Goal: Ask a question

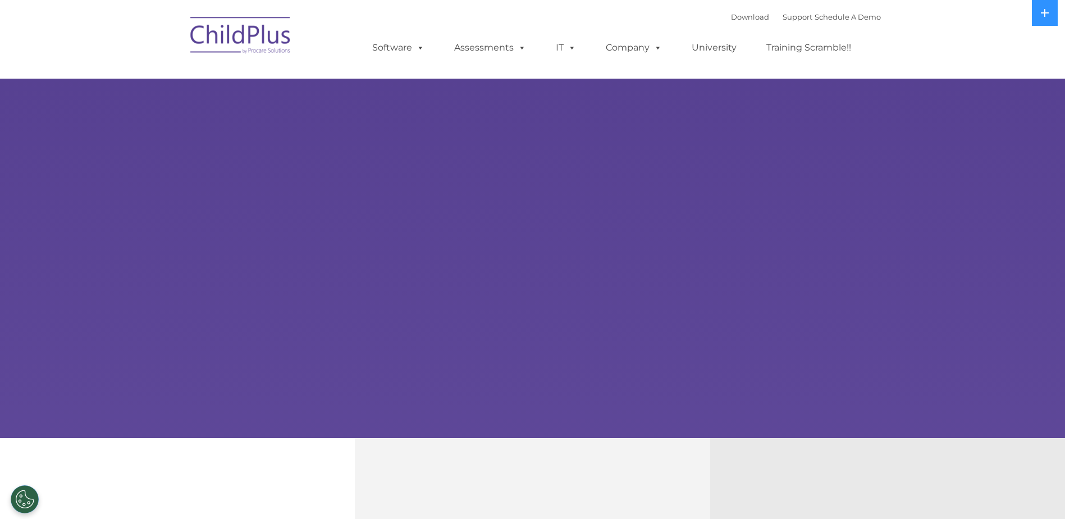
select select "MEDIUM"
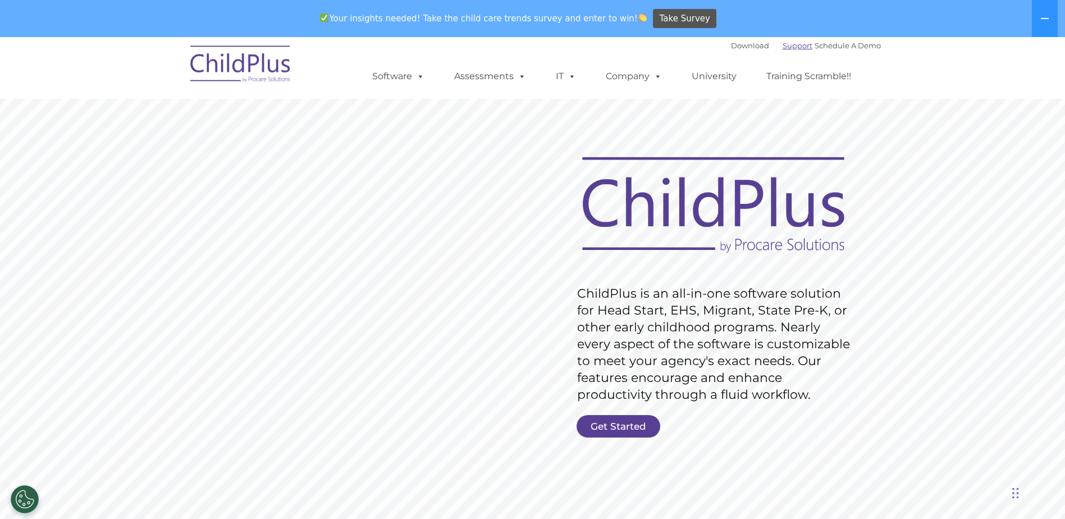
click at [783, 41] on link "Support" at bounding box center [798, 45] width 30 height 9
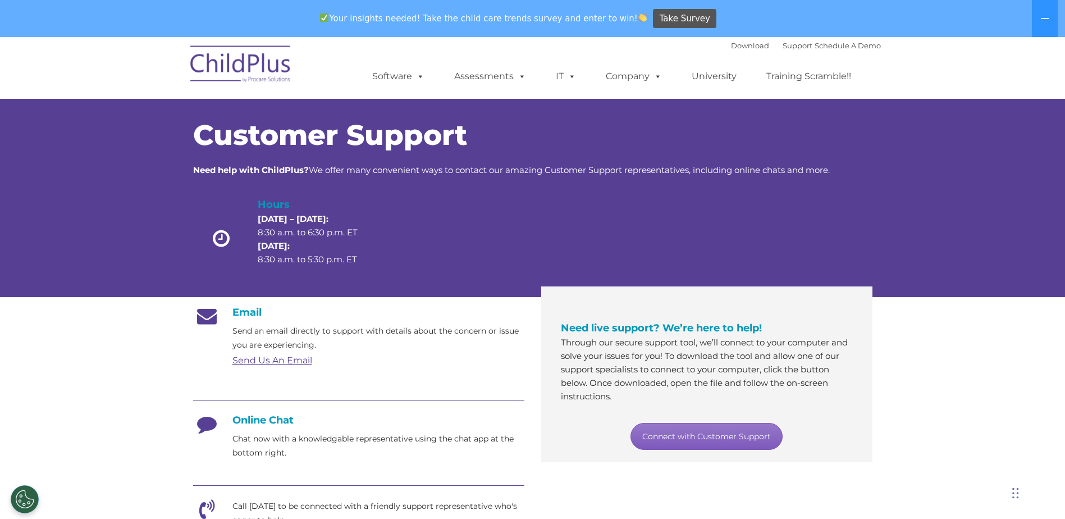
click at [729, 434] on link "Connect with Customer Support" at bounding box center [707, 436] width 152 height 27
